Goal: Information Seeking & Learning: Learn about a topic

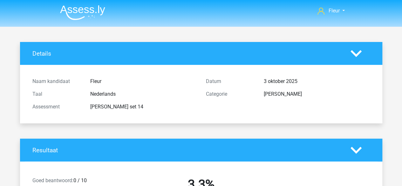
click at [78, 12] on img at bounding box center [82, 12] width 45 height 15
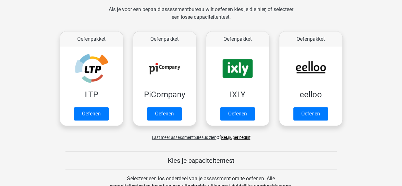
scroll to position [131, 0]
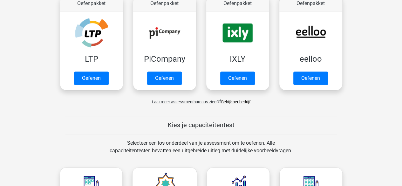
click at [191, 101] on span "Laat meer assessmentbureaus zien" at bounding box center [184, 102] width 65 height 5
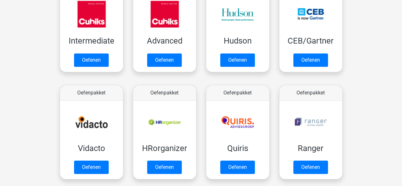
scroll to position [312, 0]
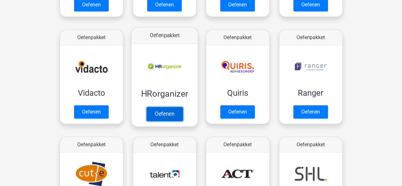
click at [171, 107] on link "Oefenen" at bounding box center [164, 114] width 36 height 14
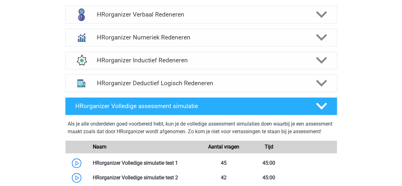
scroll to position [236, 0]
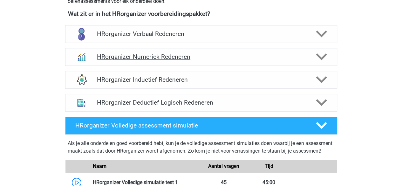
click at [322, 60] on polygon at bounding box center [321, 56] width 11 height 7
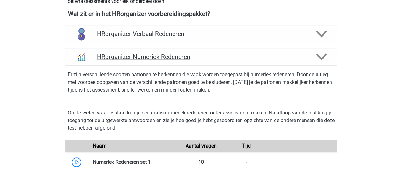
click at [322, 60] on polygon at bounding box center [321, 56] width 11 height 7
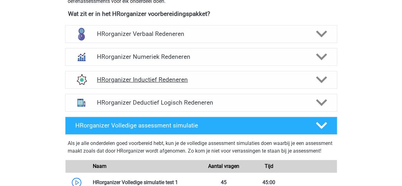
click at [321, 83] on icon at bounding box center [321, 79] width 11 height 11
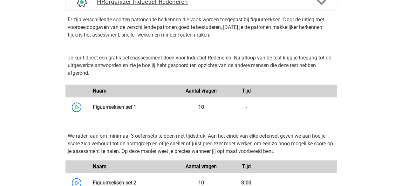
scroll to position [264, 0]
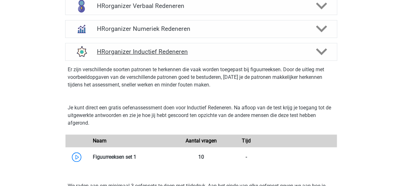
click at [322, 55] on polygon at bounding box center [321, 51] width 11 height 7
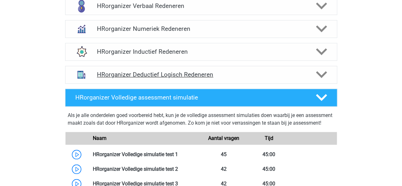
click at [320, 79] on icon at bounding box center [321, 74] width 11 height 11
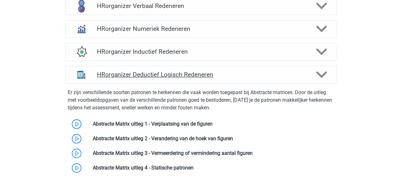
click at [320, 79] on icon at bounding box center [321, 74] width 11 height 11
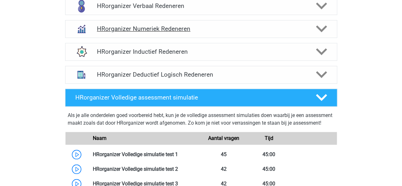
click at [317, 34] on icon at bounding box center [321, 28] width 11 height 11
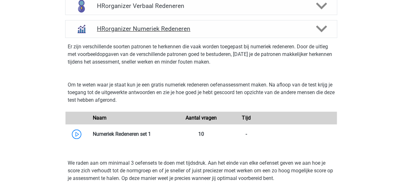
click at [317, 34] on icon at bounding box center [321, 28] width 11 height 11
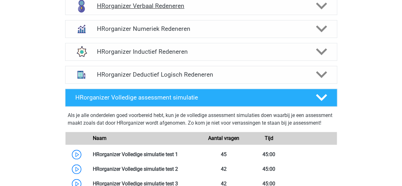
click at [309, 10] on div "HRorganizer Verbaal Redeneren" at bounding box center [201, 5] width 218 height 7
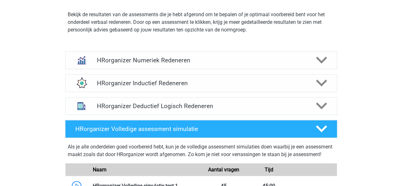
scroll to position [668, 0]
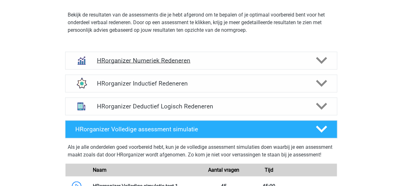
click at [263, 63] on div "HRorganizer Numeriek Redeneren" at bounding box center [201, 61] width 272 height 18
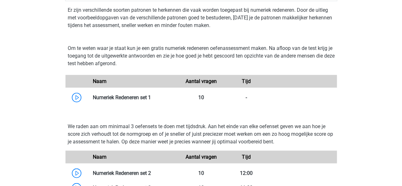
scroll to position [736, 0]
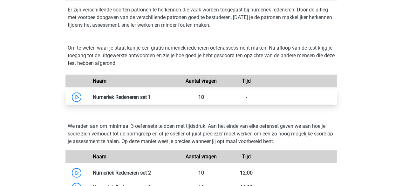
click at [151, 100] on link at bounding box center [151, 97] width 0 height 6
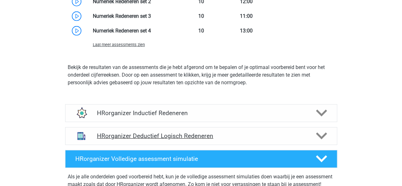
scroll to position [1070, 0]
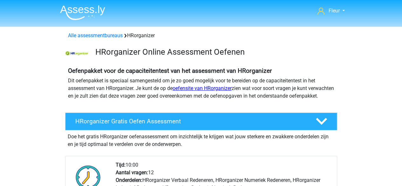
click at [195, 89] on link "oefensite van HRorganizer" at bounding box center [202, 88] width 59 height 6
